Goal: Task Accomplishment & Management: Manage account settings

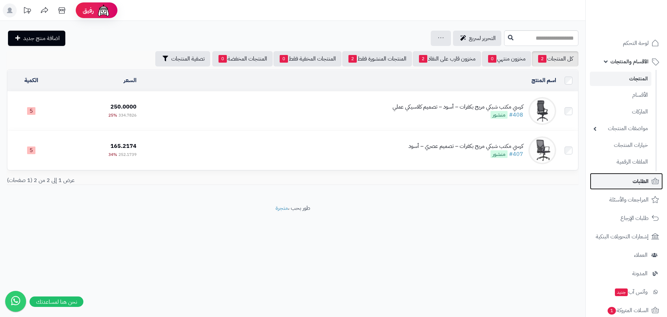
click at [640, 179] on span "الطلبات" at bounding box center [641, 181] width 16 height 10
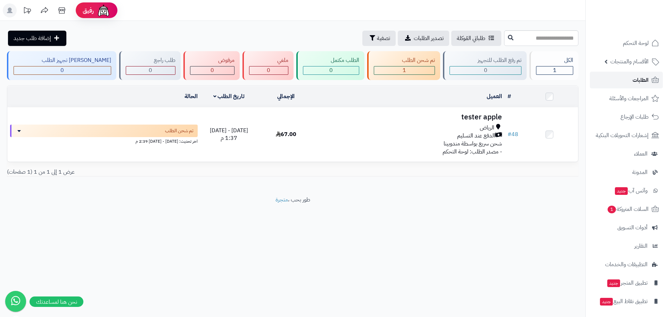
click at [643, 76] on span "الطلبات" at bounding box center [641, 80] width 16 height 10
click at [634, 66] on link "الأقسام والمنتجات" at bounding box center [626, 61] width 73 height 17
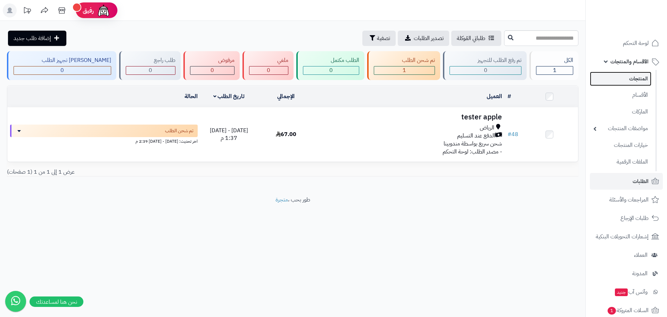
click at [632, 79] on link "المنتجات" at bounding box center [621, 79] width 62 height 14
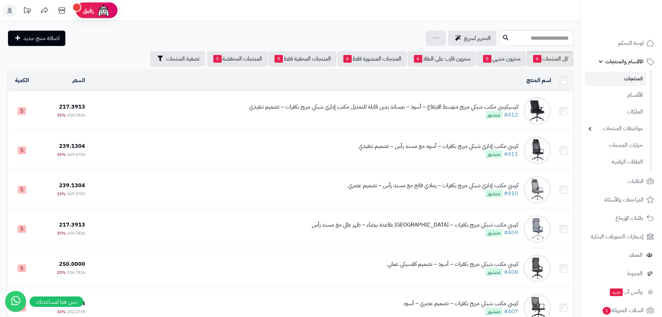
click at [368, 124] on td "كرسيكرسي مكتب شبكي مريح متوسط الارتفاع – أسود – بمساند يدين قابلة للتعديل مكتب …" at bounding box center [321, 110] width 466 height 39
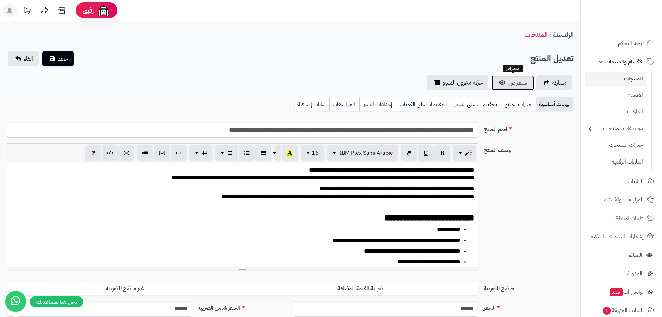
click at [513, 82] on span "استعراض" at bounding box center [518, 83] width 20 height 8
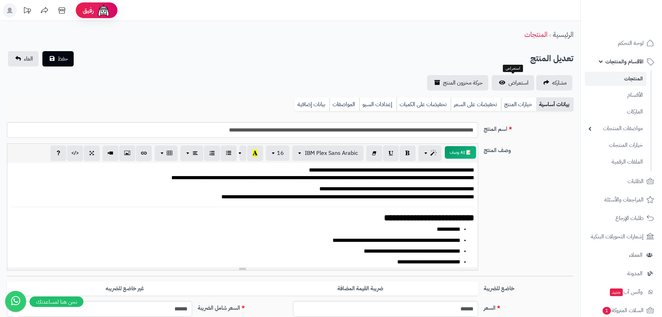
click at [629, 77] on link "المنتجات" at bounding box center [616, 79] width 62 height 14
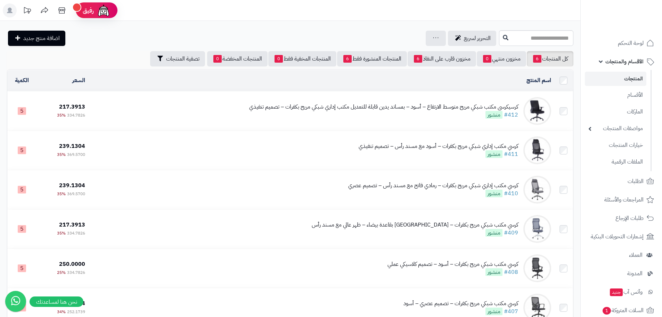
click at [416, 119] on td "كرسيكرسي مكتب شبكي مريح متوسط الارتفاع – أسود – بمساند يدين قابلة للتعديل مكتب …" at bounding box center [321, 110] width 466 height 39
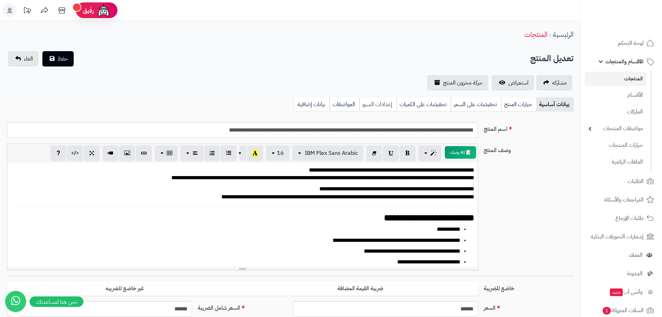
click at [379, 108] on link "إعدادات السيو" at bounding box center [377, 104] width 37 height 14
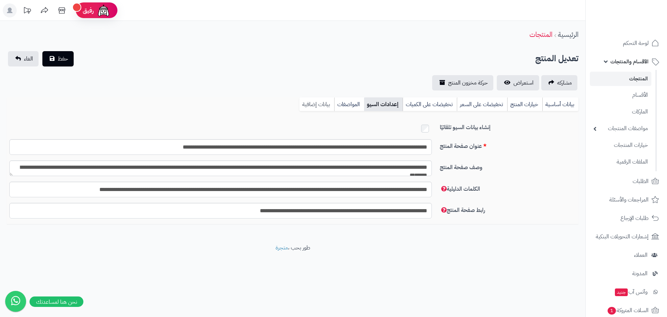
click at [317, 104] on link "بيانات إضافية" at bounding box center [317, 104] width 35 height 14
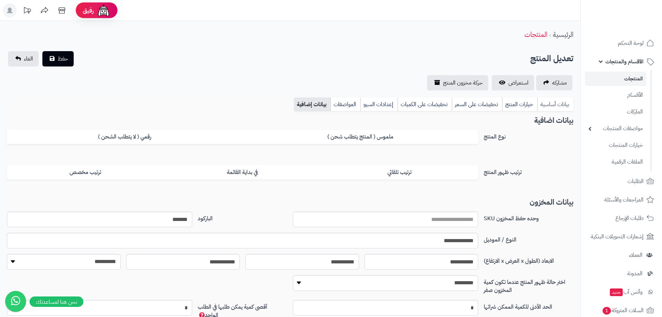
click at [553, 105] on link "بيانات أساسية" at bounding box center [555, 104] width 36 height 14
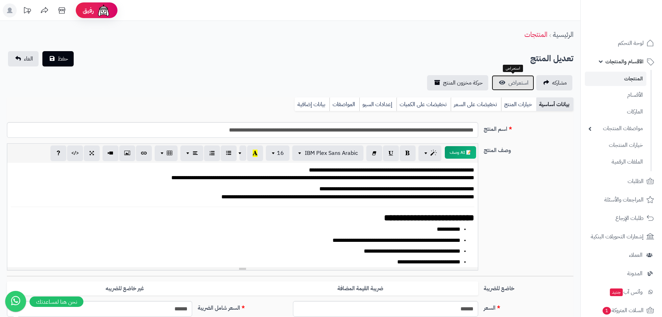
click at [506, 84] on link "استعراض" at bounding box center [513, 82] width 42 height 15
click at [314, 104] on link "بيانات إضافية" at bounding box center [312, 104] width 35 height 14
click at [317, 103] on link "بيانات إضافية" at bounding box center [312, 104] width 35 height 14
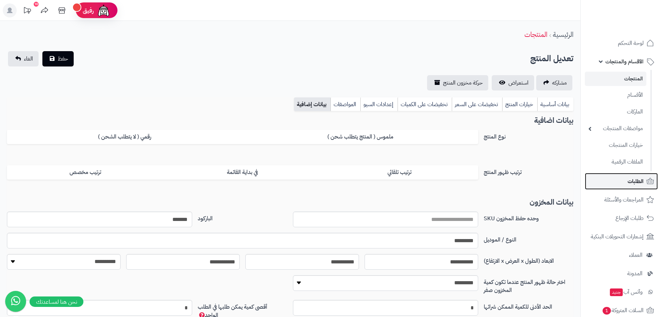
click at [631, 181] on span "الطلبات" at bounding box center [636, 181] width 16 height 10
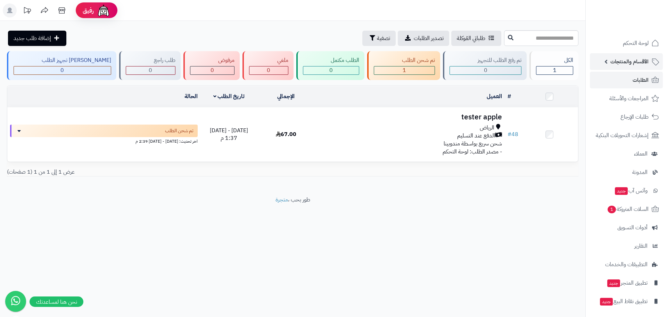
click at [634, 66] on span "الأقسام والمنتجات" at bounding box center [630, 62] width 38 height 10
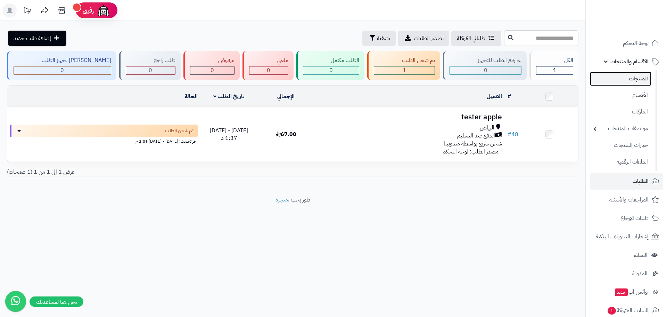
click at [620, 80] on link "المنتجات" at bounding box center [621, 79] width 62 height 14
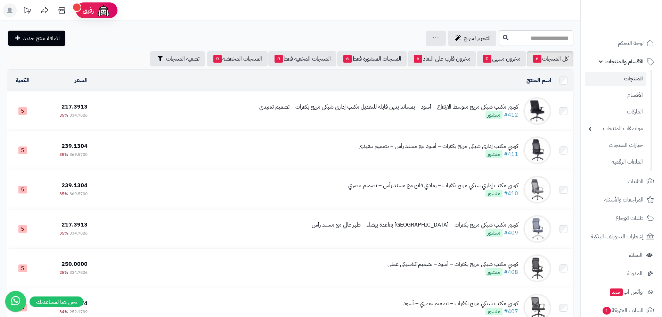
click at [430, 121] on td "كرسي مكتب شبكي مريح متوسط الارتفاع – أسود – بمساند يدين قابلة للتعديل مكتب إدار…" at bounding box center [322, 110] width 464 height 39
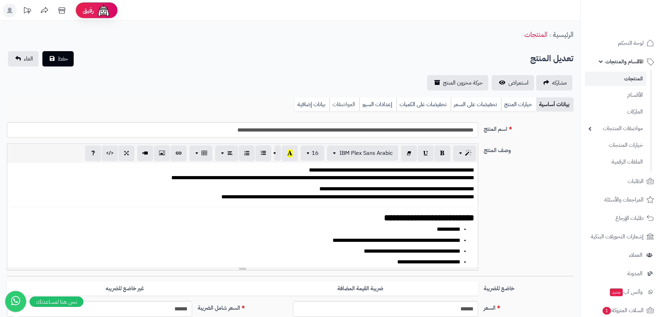
click at [344, 105] on link "المواصفات" at bounding box center [344, 104] width 30 height 14
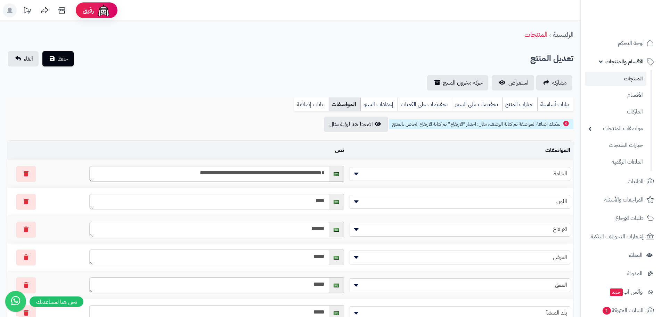
click at [316, 105] on link "بيانات إضافية" at bounding box center [311, 104] width 35 height 14
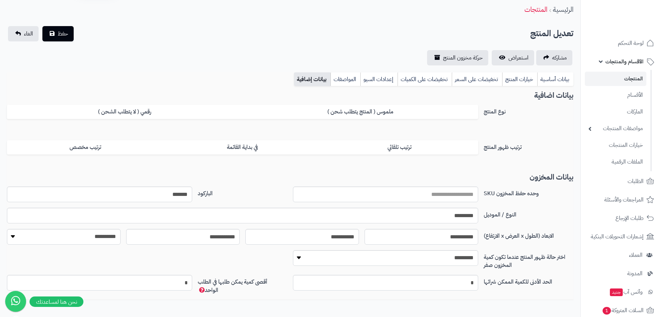
scroll to position [62, 0]
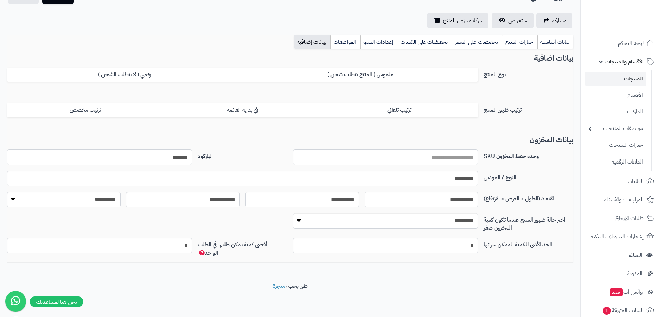
click at [170, 157] on input "*******" at bounding box center [99, 157] width 185 height 16
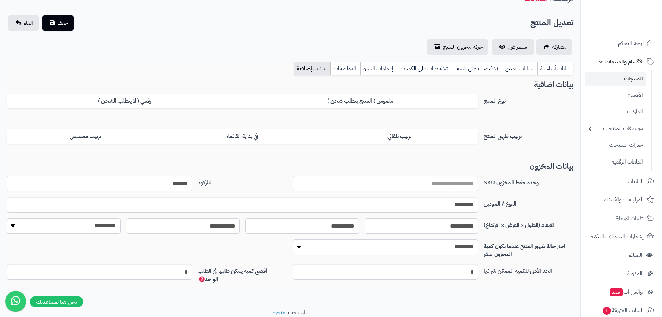
scroll to position [0, 0]
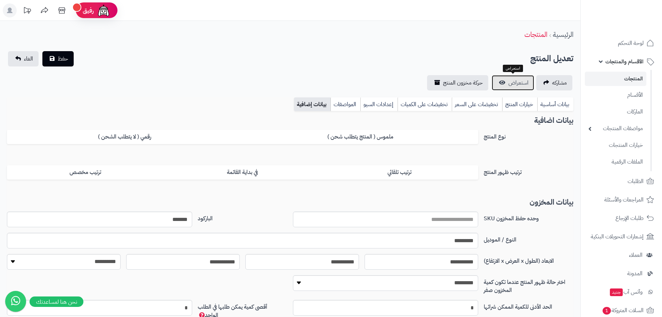
click at [518, 85] on span "استعراض" at bounding box center [518, 83] width 20 height 8
click at [627, 77] on link "المنتجات" at bounding box center [616, 79] width 62 height 14
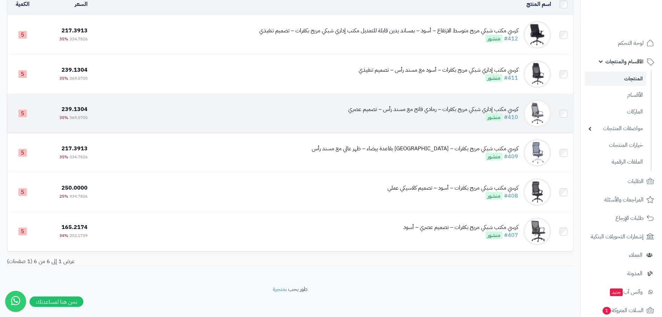
scroll to position [78, 0]
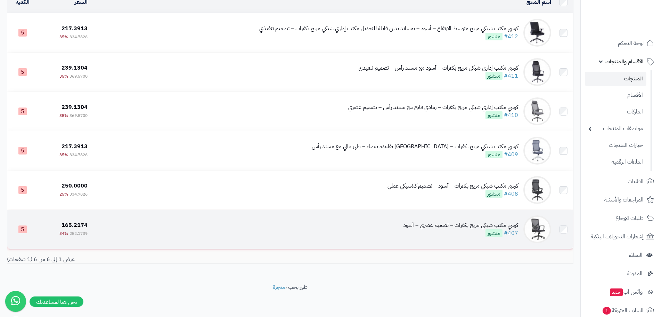
click at [353, 229] on td "كرسي مكتب شبكي مريح بكفرات – تصميم عصري – أسود #407 منشور" at bounding box center [322, 229] width 464 height 39
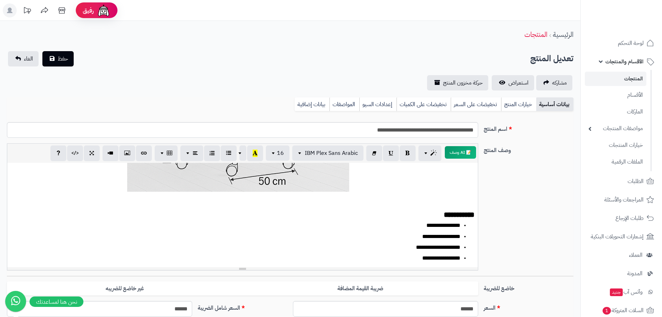
scroll to position [587, 0]
click at [629, 64] on span "الأقسام والمنتجات" at bounding box center [624, 62] width 38 height 10
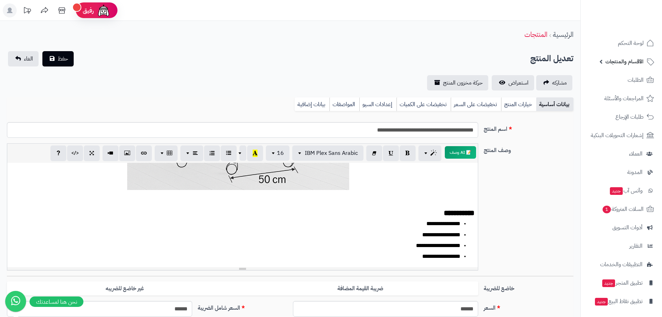
drag, startPoint x: 625, startPoint y: 62, endPoint x: 622, endPoint y: 65, distance: 4.7
click at [624, 63] on span "الأقسام والمنتجات" at bounding box center [624, 62] width 38 height 10
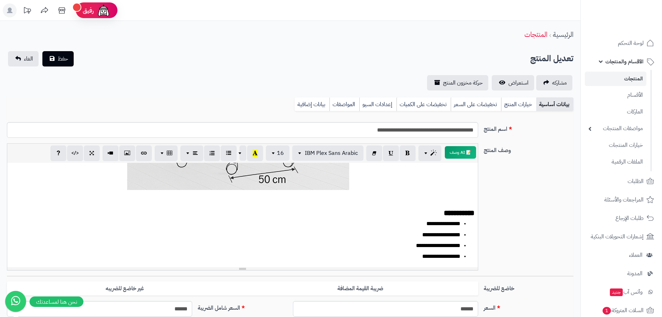
click at [619, 79] on link "المنتجات" at bounding box center [616, 79] width 62 height 14
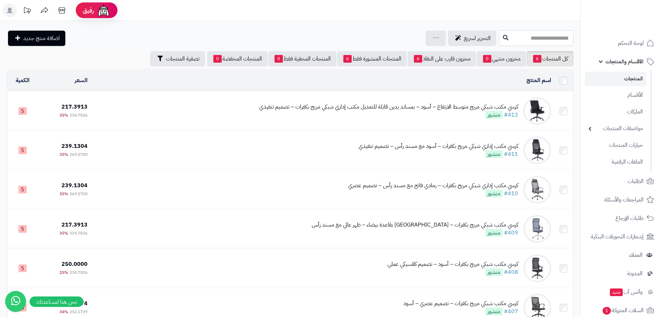
click at [525, 39] on input "text" at bounding box center [536, 38] width 74 height 16
paste input "*******"
type input "*******"
click at [464, 40] on span "التحرير لسريع" at bounding box center [477, 38] width 27 height 8
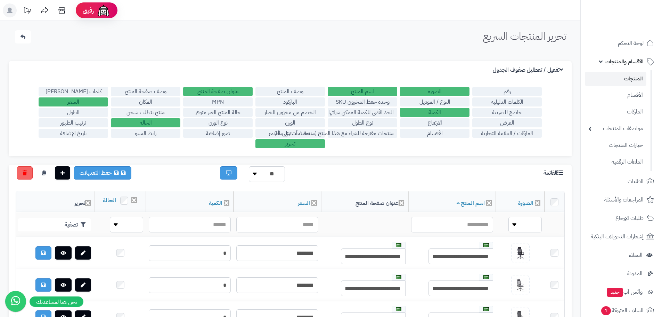
click at [299, 101] on label "الباركود" at bounding box center [290, 101] width 70 height 9
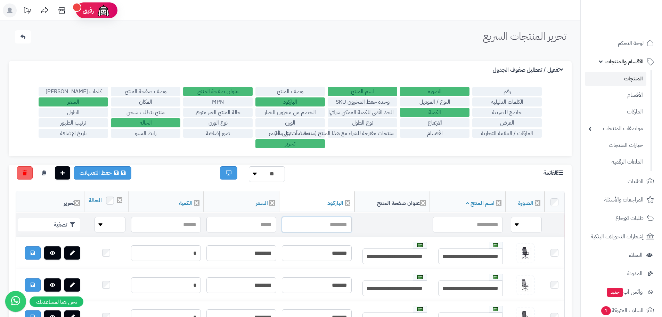
click at [327, 232] on input "text" at bounding box center [317, 224] width 70 height 16
paste input "*******"
type input "*******"
click at [49, 230] on button "تصفية" at bounding box center [49, 224] width 63 height 13
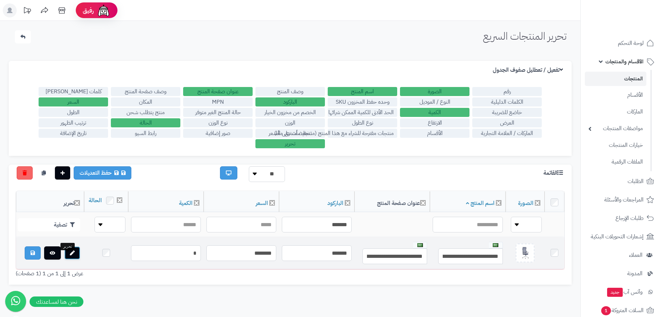
click at [70, 255] on icon at bounding box center [72, 252] width 5 height 5
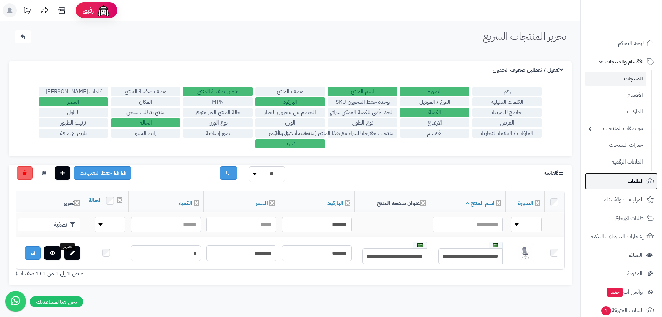
click at [634, 181] on span "الطلبات" at bounding box center [636, 181] width 16 height 10
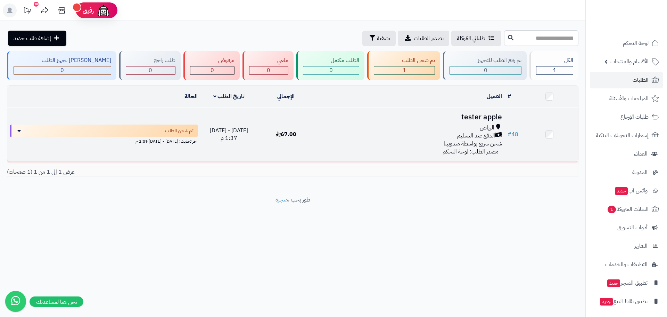
click at [459, 135] on span "الدفع عند التسليم" at bounding box center [476, 136] width 38 height 8
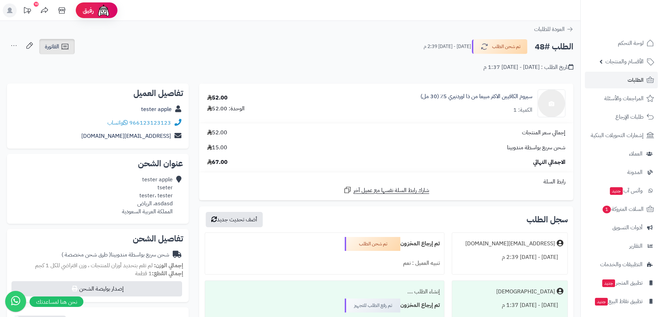
click at [57, 49] on span "الفاتورة" at bounding box center [52, 46] width 14 height 8
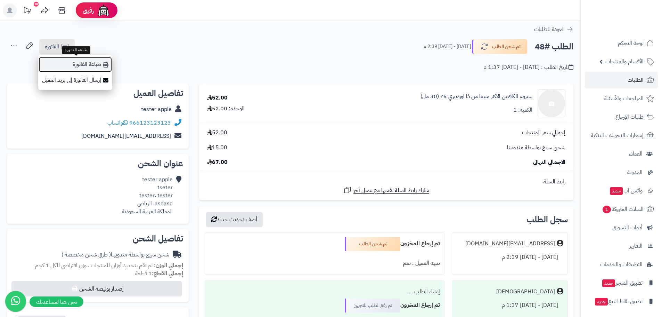
click at [88, 66] on link "طباعة الفاتورة" at bounding box center [75, 65] width 74 height 16
